Goal: Information Seeking & Learning: Learn about a topic

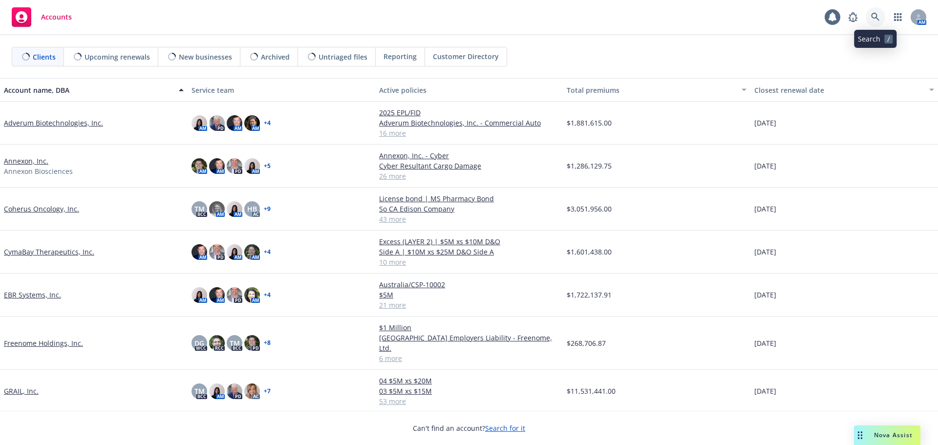
click at [876, 18] on icon at bounding box center [875, 17] width 8 height 8
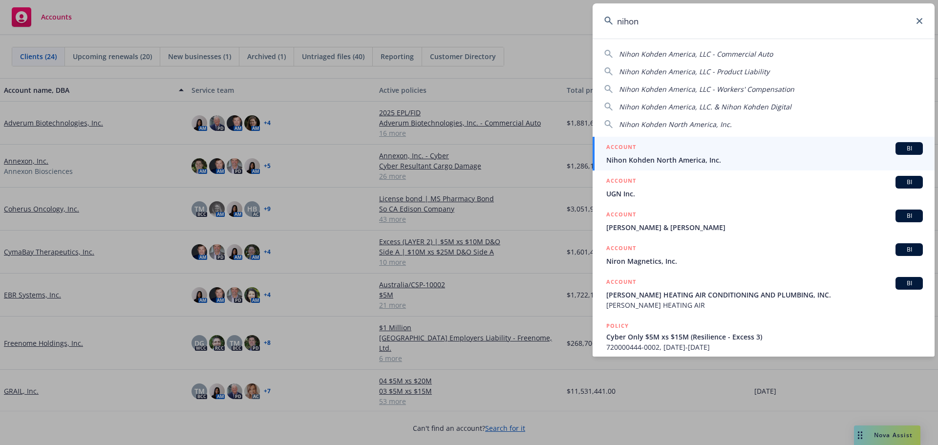
type input "nihon"
click at [691, 152] on div "ACCOUNT BI" at bounding box center [764, 148] width 317 height 13
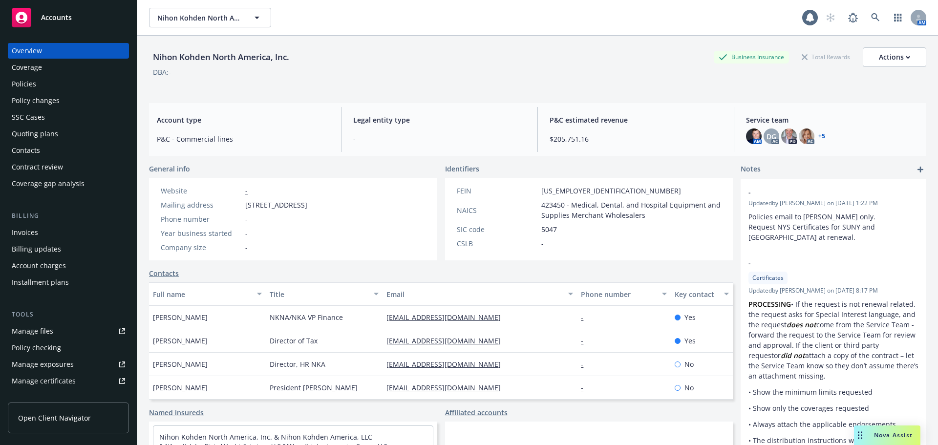
click at [50, 84] on div "Policies" at bounding box center [68, 84] width 113 height 16
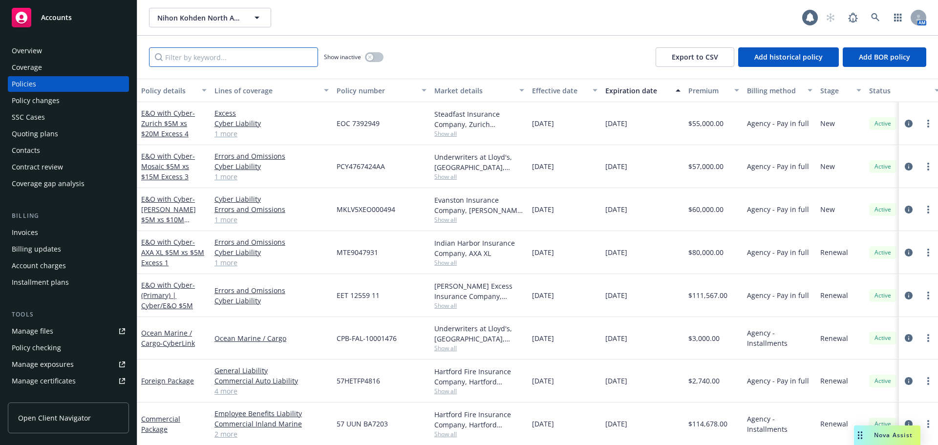
click at [179, 60] on input "Filter by keyword..." at bounding box center [233, 57] width 169 height 20
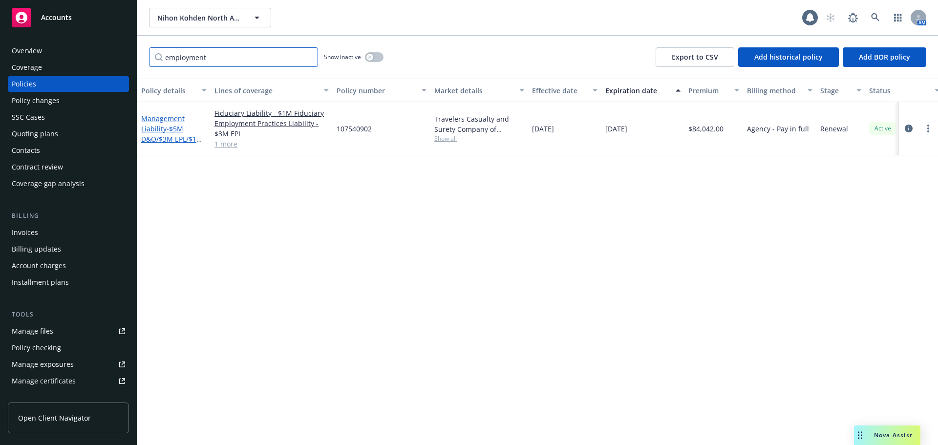
type input "employment"
click at [172, 127] on span "- $5M D&O/$3M EPL/$1M Fid" at bounding box center [172, 139] width 62 height 30
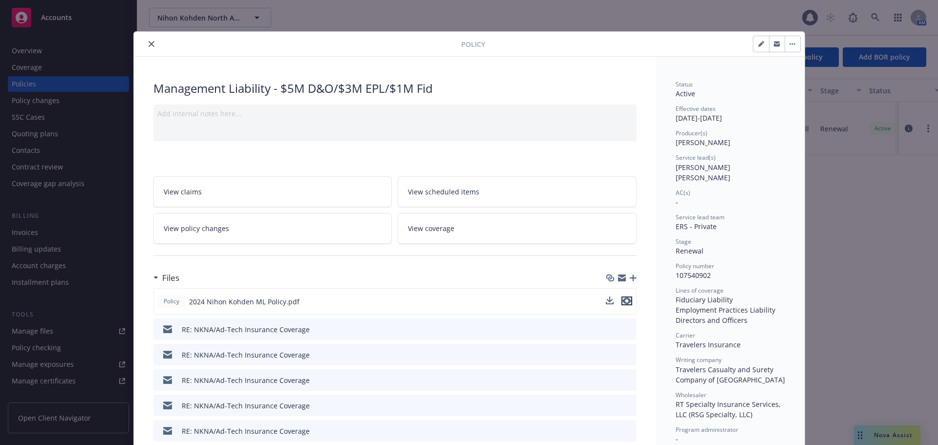
click at [622, 301] on icon "preview file" at bounding box center [626, 301] width 9 height 7
click at [146, 41] on button "close" at bounding box center [152, 44] width 12 height 12
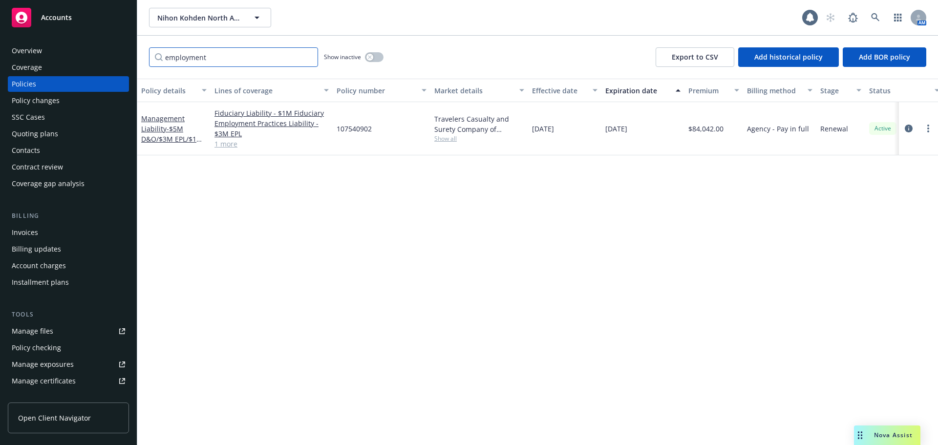
drag, startPoint x: 211, startPoint y: 61, endPoint x: 106, endPoint y: 51, distance: 105.0
click at [106, 51] on div "Accounts Overview Coverage Policies Policy changes SSC Cases Quoting plans Cont…" at bounding box center [469, 222] width 938 height 445
click at [872, 13] on icon at bounding box center [875, 17] width 9 height 9
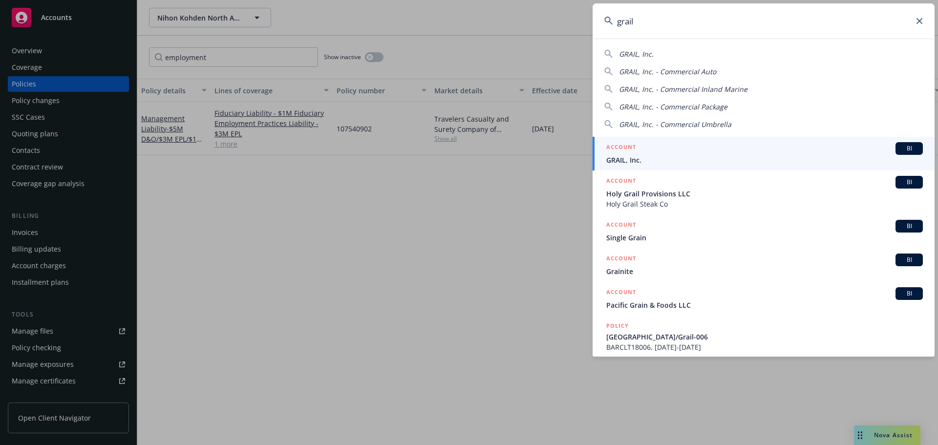
type input "grail"
click at [676, 152] on div "ACCOUNT BI" at bounding box center [764, 148] width 317 height 13
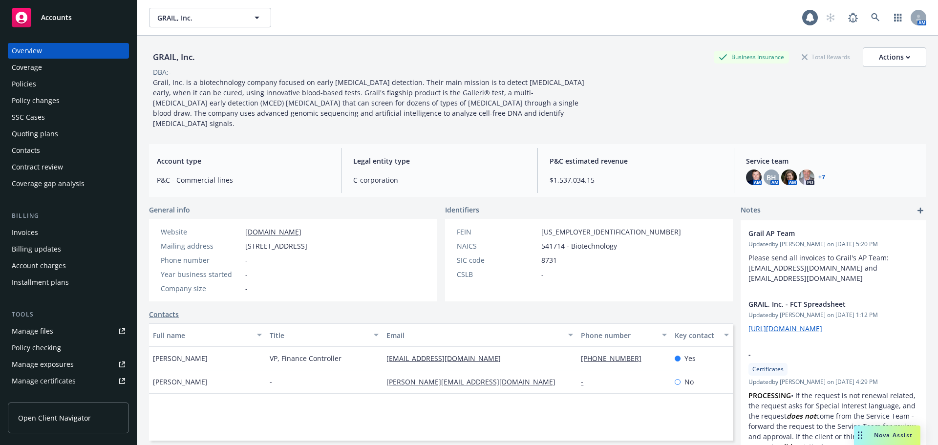
click at [61, 76] on div "Policies" at bounding box center [68, 84] width 113 height 16
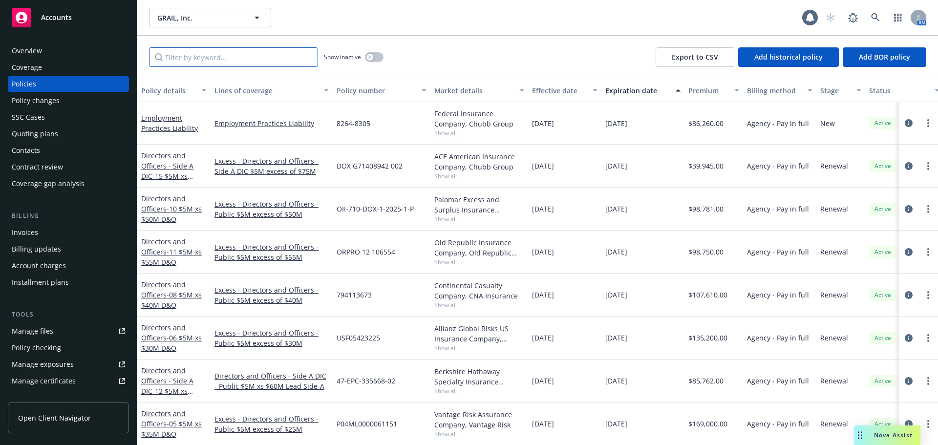
click at [212, 63] on input "Filter by keyword..." at bounding box center [233, 57] width 169 height 20
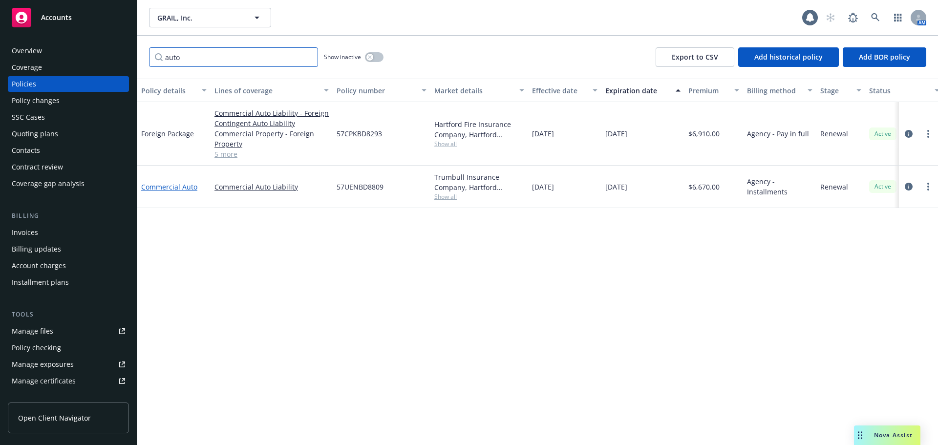
type input "auto"
click at [184, 186] on link "Commercial Auto" at bounding box center [169, 186] width 56 height 9
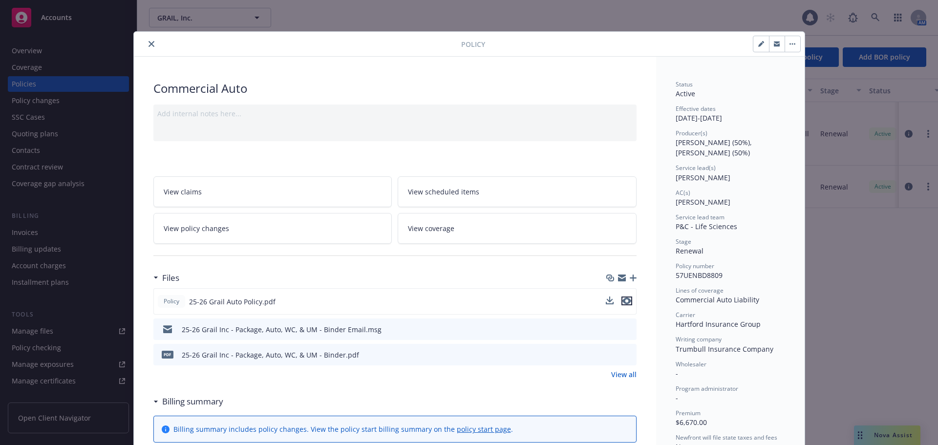
click at [623, 299] on icon "preview file" at bounding box center [626, 301] width 9 height 7
click at [150, 42] on button "close" at bounding box center [152, 44] width 12 height 12
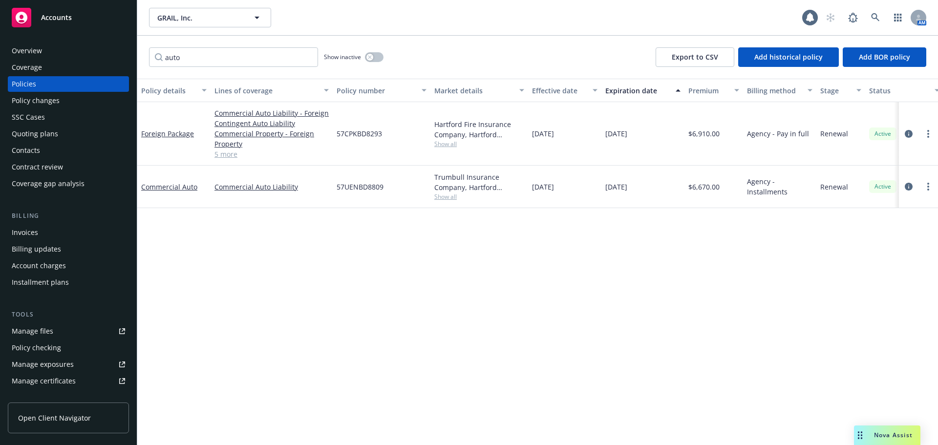
click at [872, 436] on div "Nova Assist" at bounding box center [893, 435] width 54 height 8
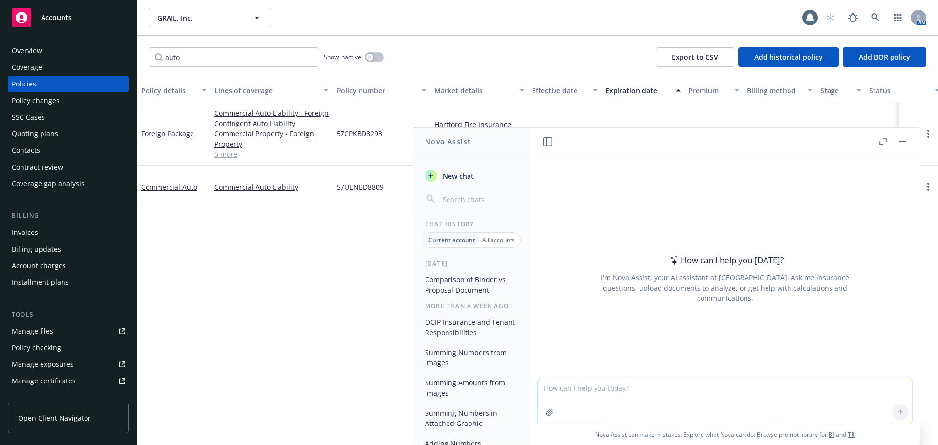
click at [480, 281] on button "Comparison of Binder vs Proposal Document" at bounding box center [471, 285] width 101 height 26
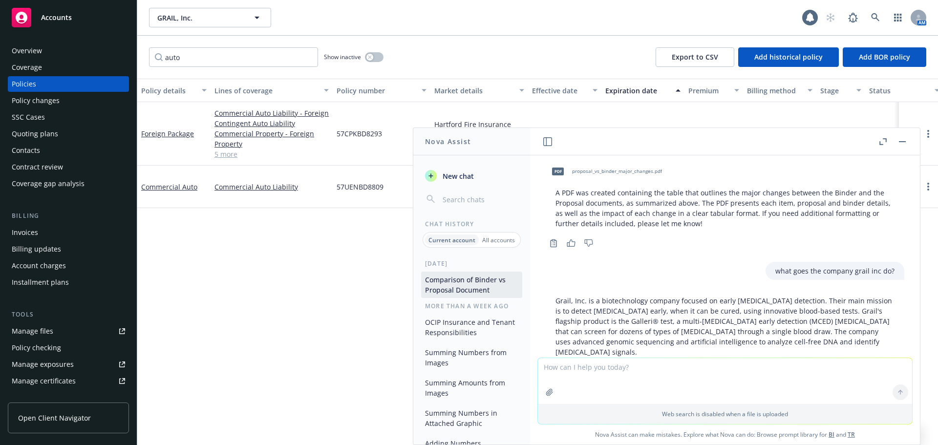
scroll to position [377, 0]
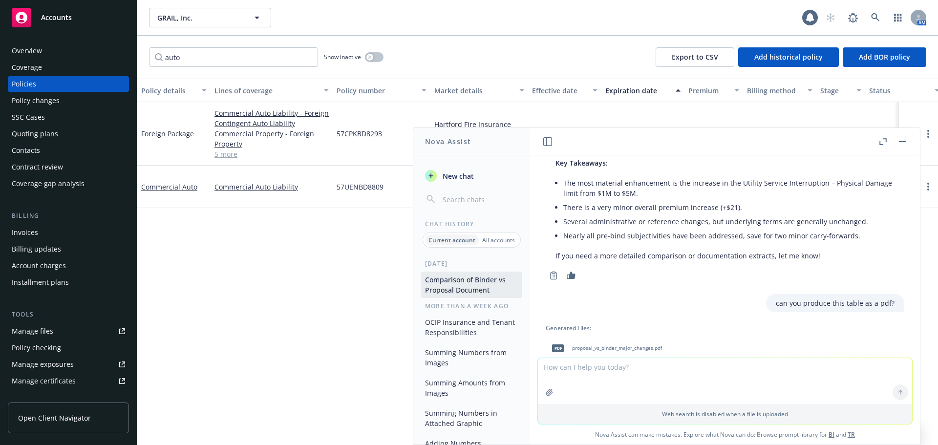
click at [631, 351] on span "proposal_vs_binder_major_changes.pdf" at bounding box center [617, 348] width 90 height 6
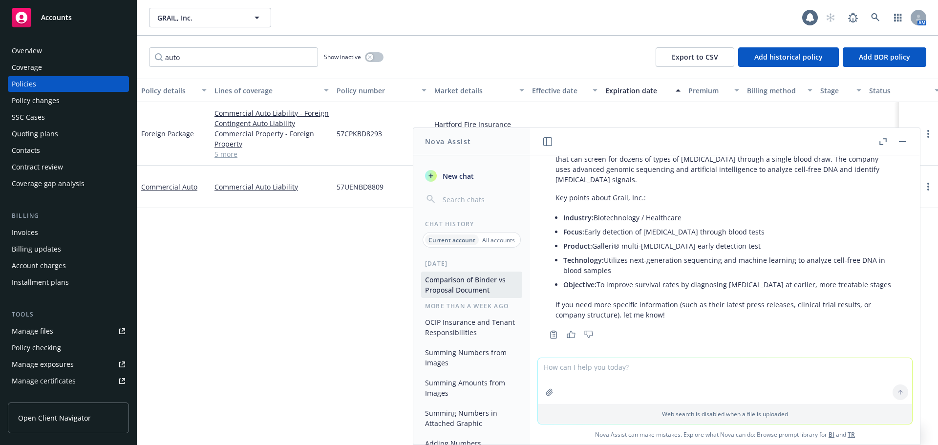
scroll to position [730, 0]
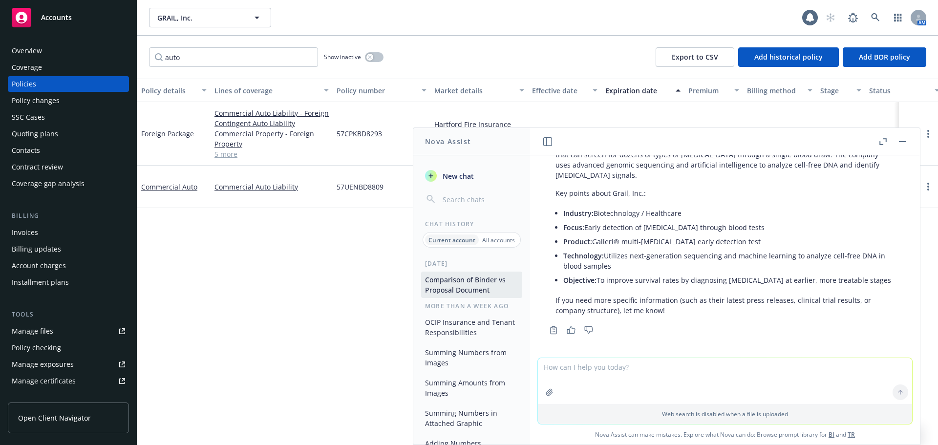
click at [571, 383] on textarea at bounding box center [725, 381] width 374 height 46
type textarea "what is covered under a foreign package policy?"
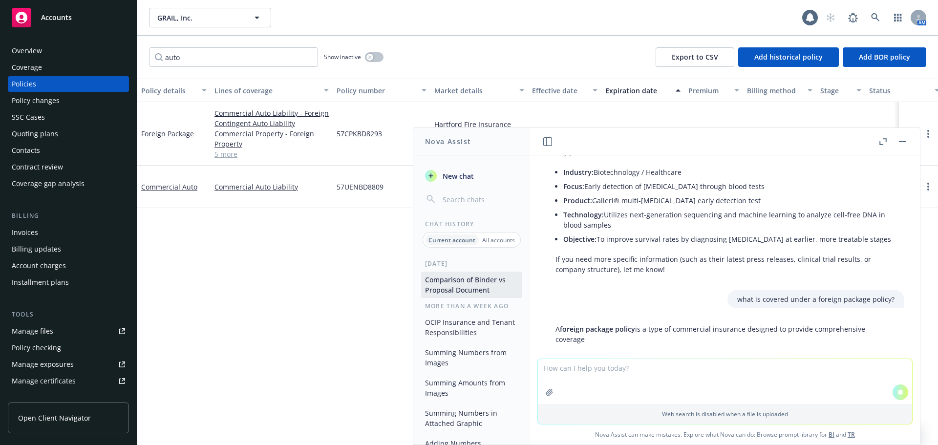
scroll to position [740, 0]
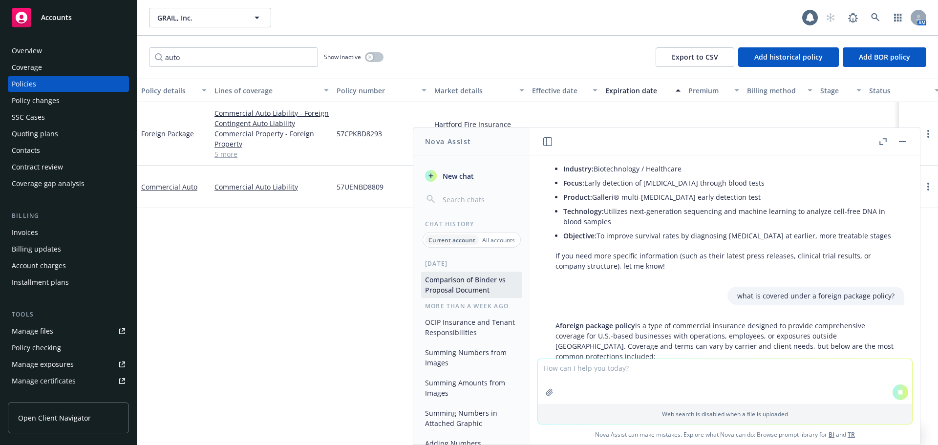
drag, startPoint x: 442, startPoint y: 277, endPoint x: 764, endPoint y: 383, distance: 339.4
click at [764, 383] on textarea at bounding box center [725, 381] width 374 height 45
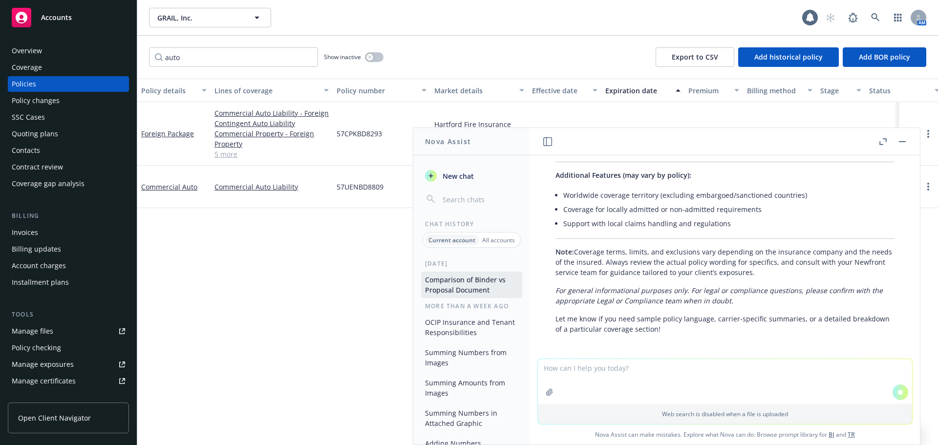
scroll to position [1310, 0]
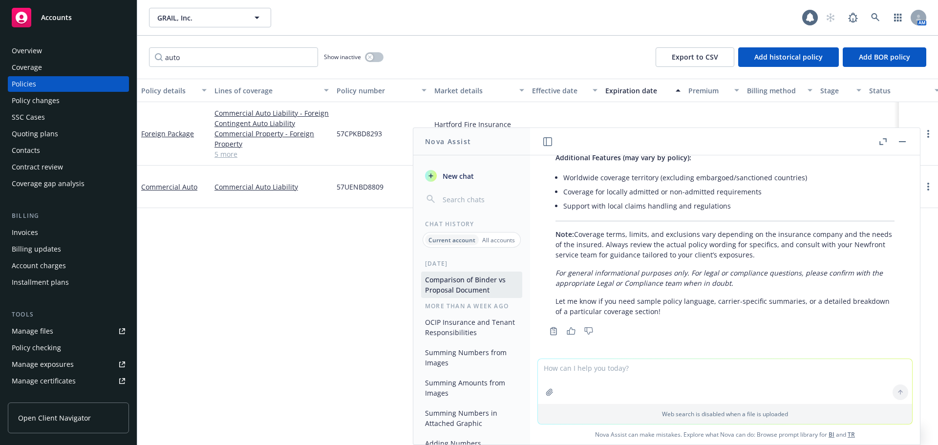
click at [330, 264] on div "Policy details Lines of coverage Policy number Market details Effective date Ex…" at bounding box center [537, 262] width 801 height 366
click at [62, 18] on span "Accounts" at bounding box center [56, 18] width 31 height 8
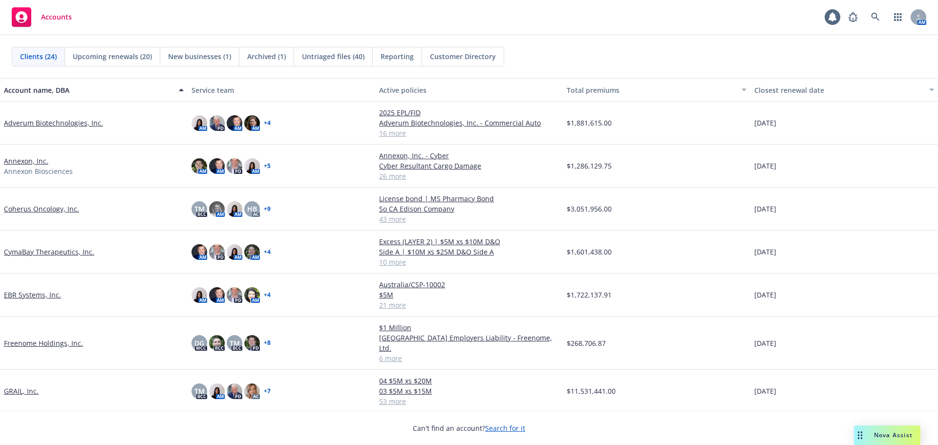
click at [204, 59] on span "New businesses (1)" at bounding box center [199, 56] width 63 height 10
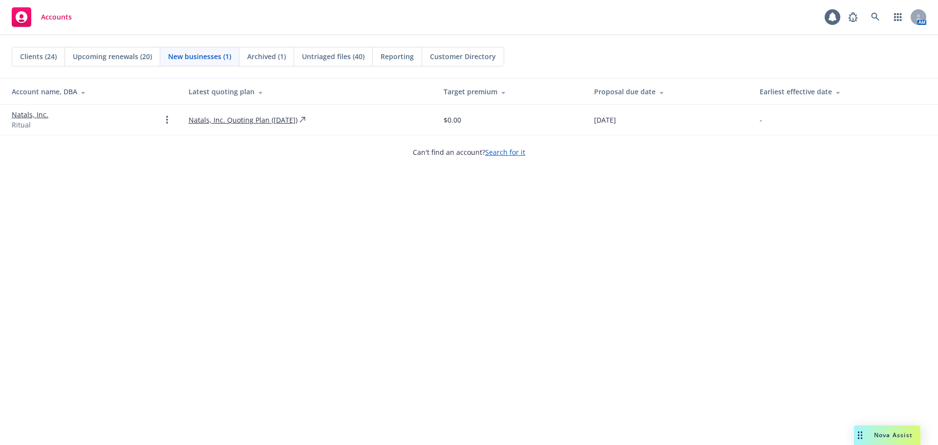
click at [31, 115] on link "Natals, Inc." at bounding box center [30, 114] width 37 height 10
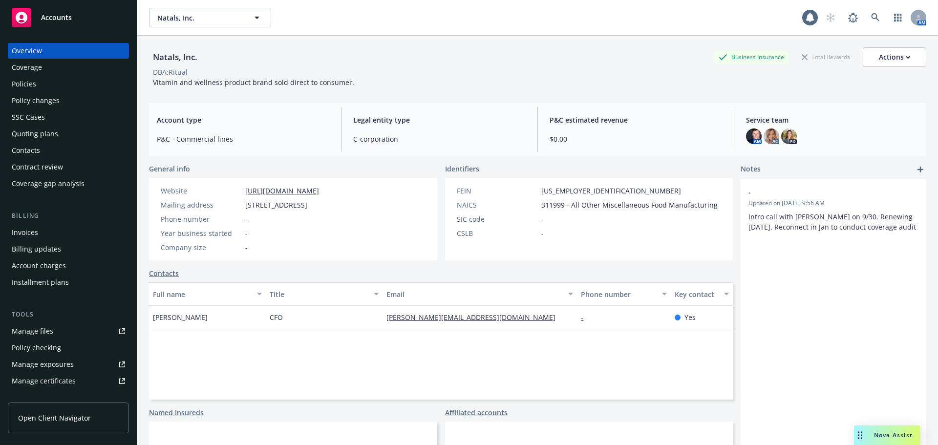
click at [53, 86] on div "Policies" at bounding box center [68, 84] width 113 height 16
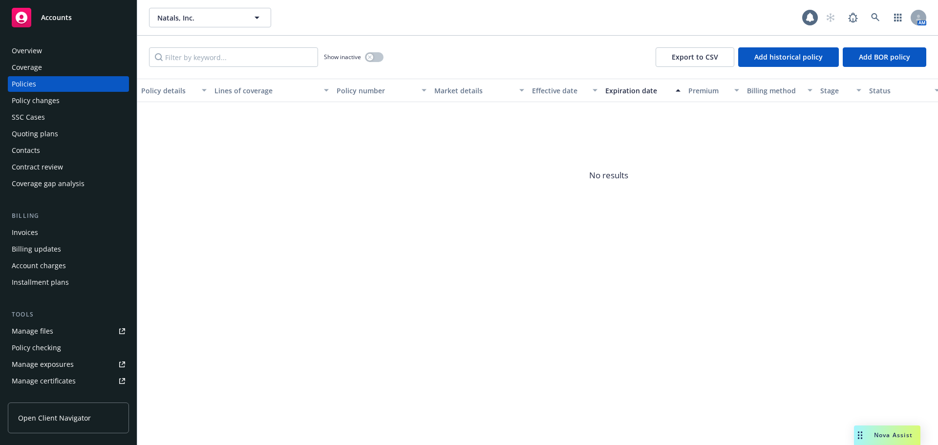
click at [69, 52] on div "Overview" at bounding box center [68, 51] width 113 height 16
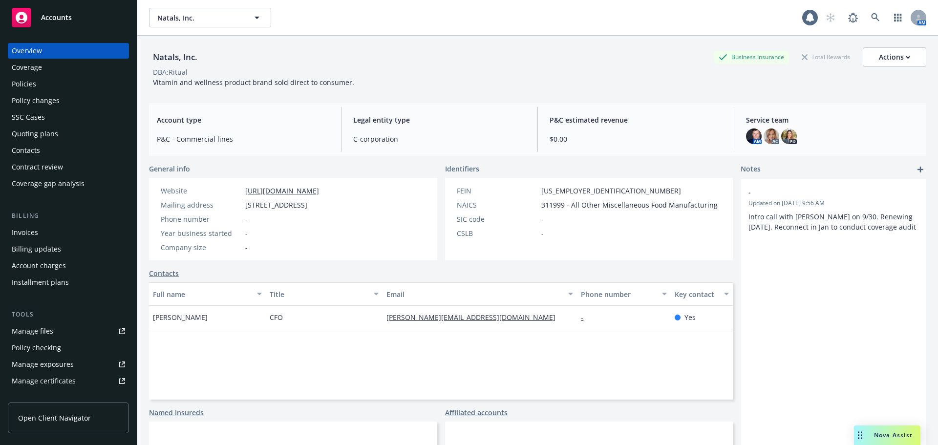
click at [33, 133] on div "Quoting plans" at bounding box center [35, 134] width 46 height 16
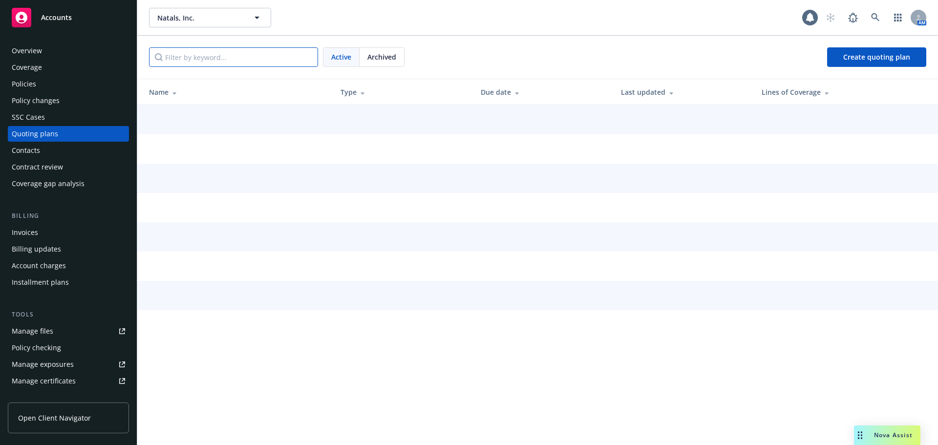
click at [282, 55] on input "Filter by keyword..." at bounding box center [233, 57] width 169 height 20
click at [466, 60] on div "Active Archived Create quoting plan" at bounding box center [537, 57] width 777 height 20
click at [397, 53] on div "Archived" at bounding box center [382, 57] width 44 height 19
click at [341, 56] on span "Active" at bounding box center [341, 57] width 20 height 10
click at [45, 80] on div "Policies" at bounding box center [68, 84] width 113 height 16
